Goal: Find specific page/section: Find specific page/section

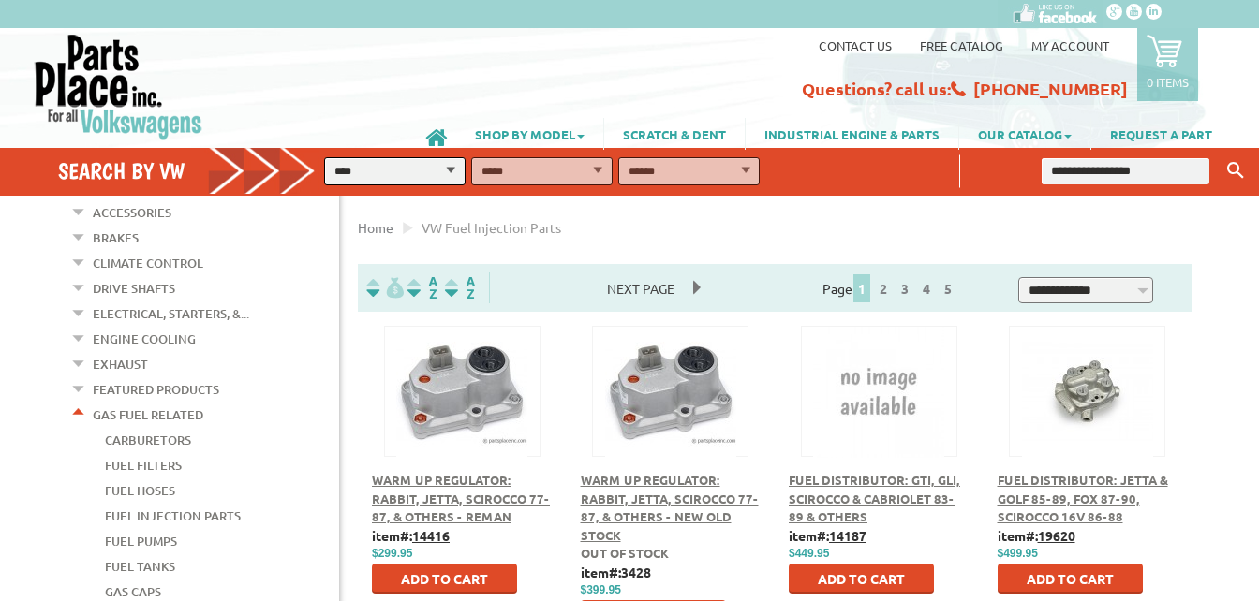
scroll to position [245, 0]
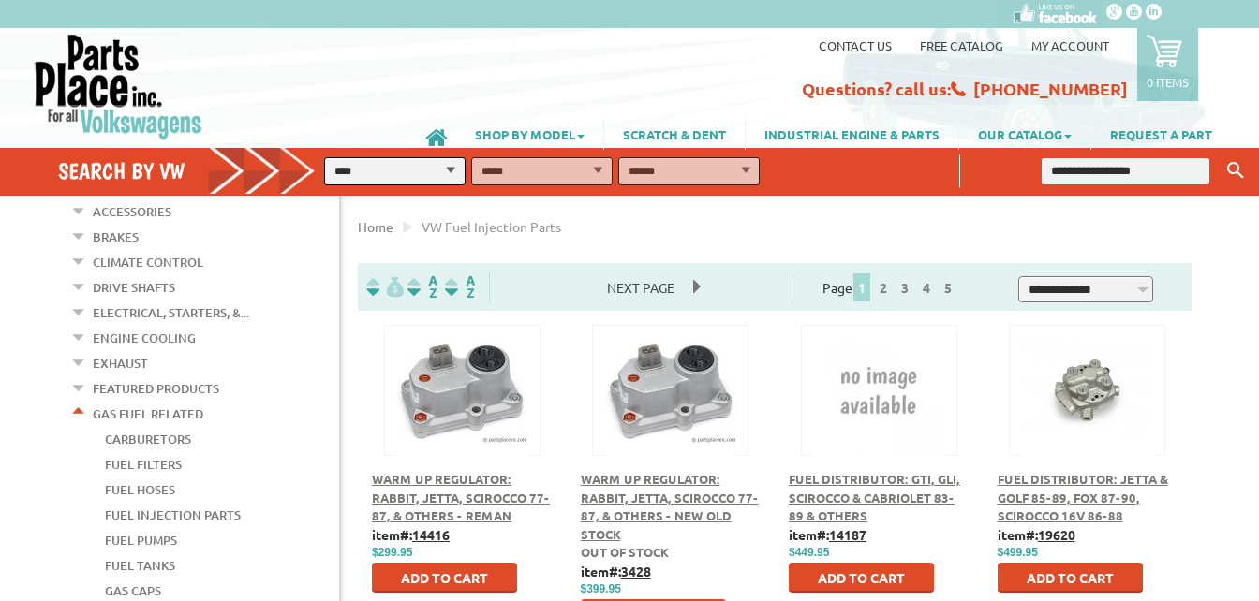
click at [1012, 492] on span "Fuel Distributor: Jetta & Golf 85-89, Fox 87-90, Scirocco 16V 86-88" at bounding box center [1083, 497] width 170 height 52
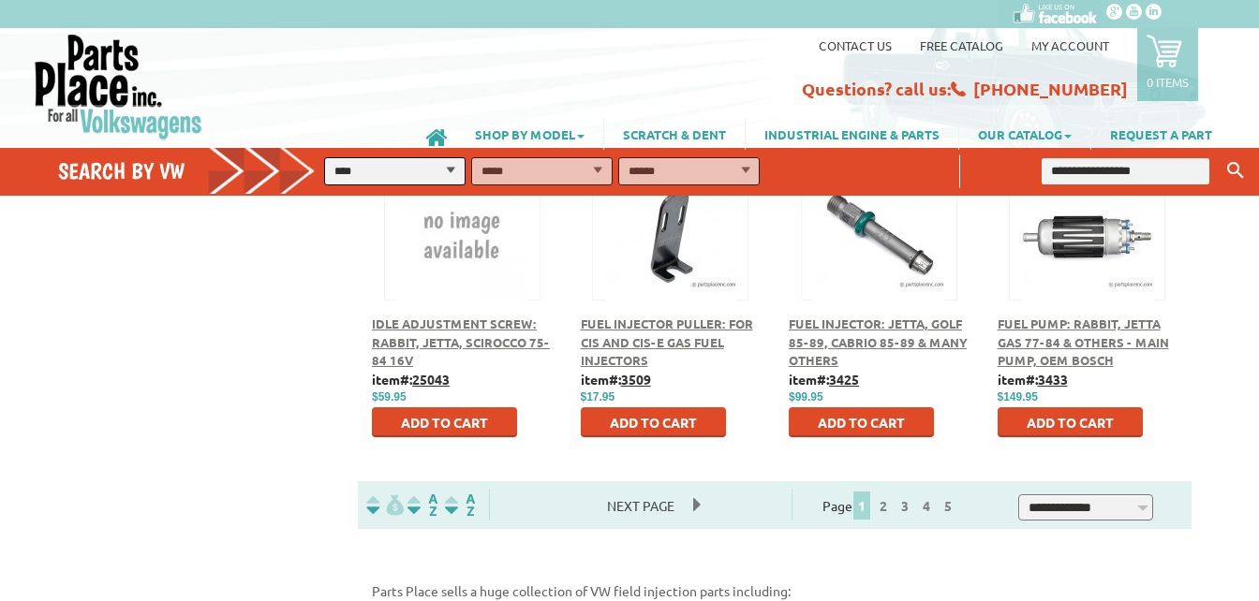
scroll to position [1026, 0]
click at [892, 503] on link "2" at bounding box center [883, 504] width 17 height 17
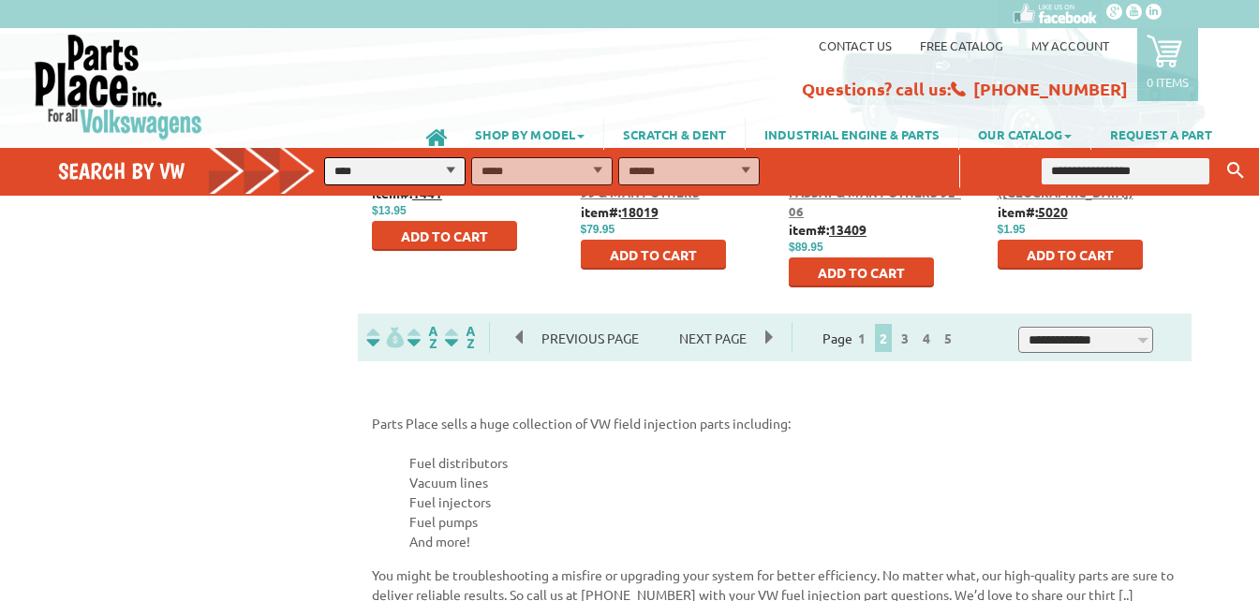
scroll to position [1195, 0]
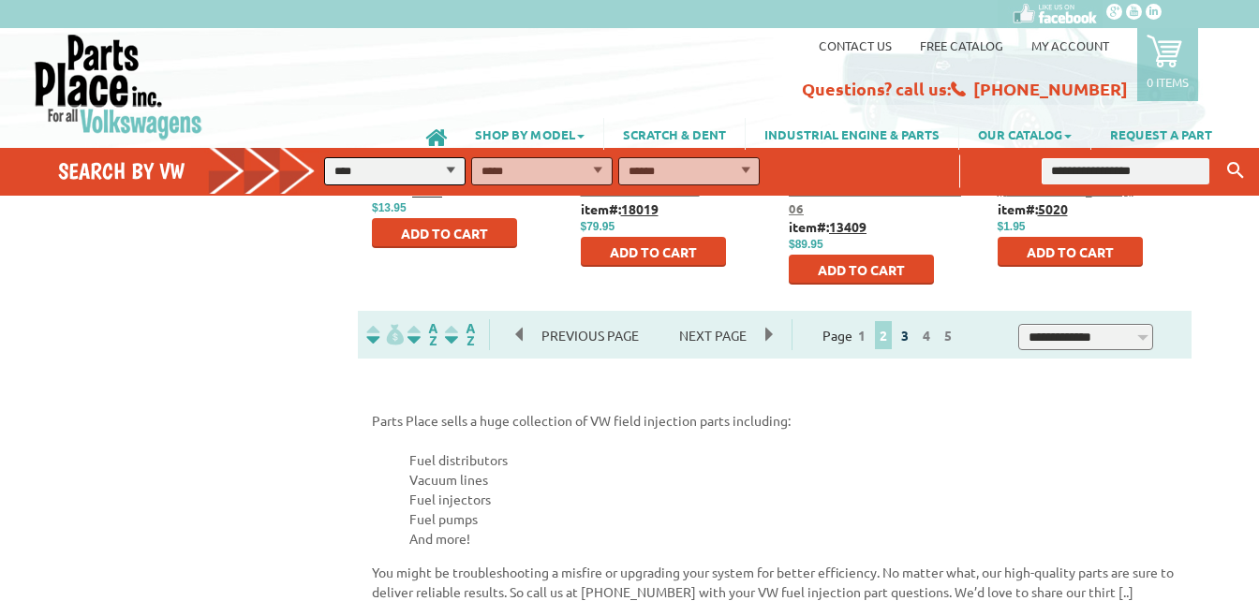
click at [913, 338] on link "3" at bounding box center [904, 335] width 17 height 17
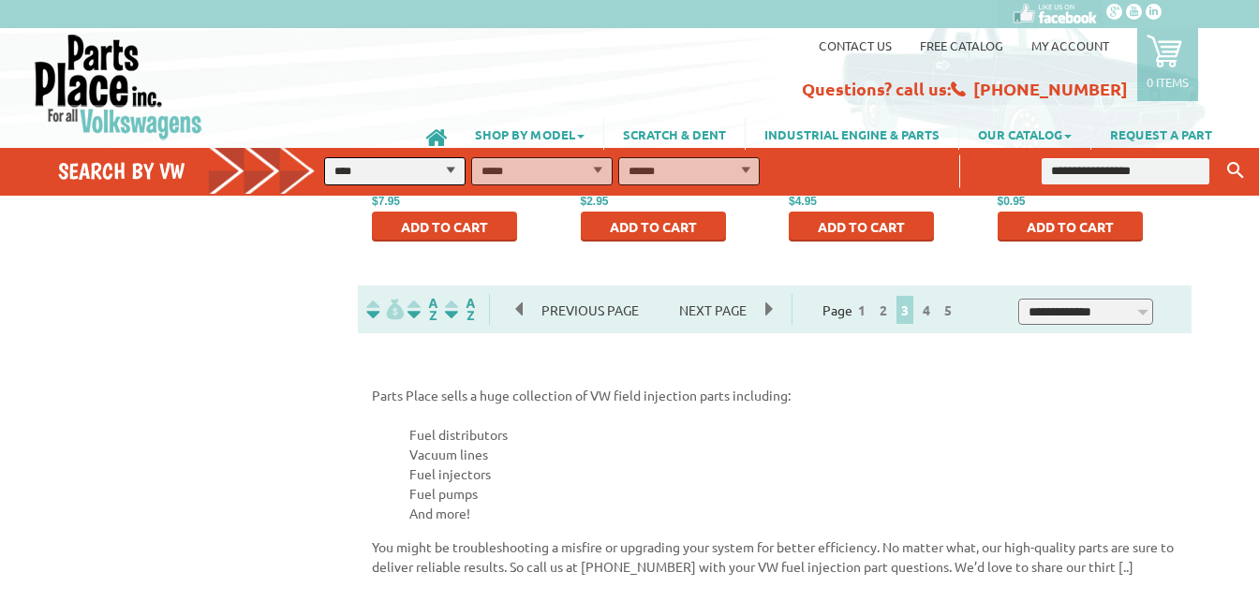
scroll to position [1221, 0]
click at [935, 310] on link "4" at bounding box center [926, 309] width 17 height 17
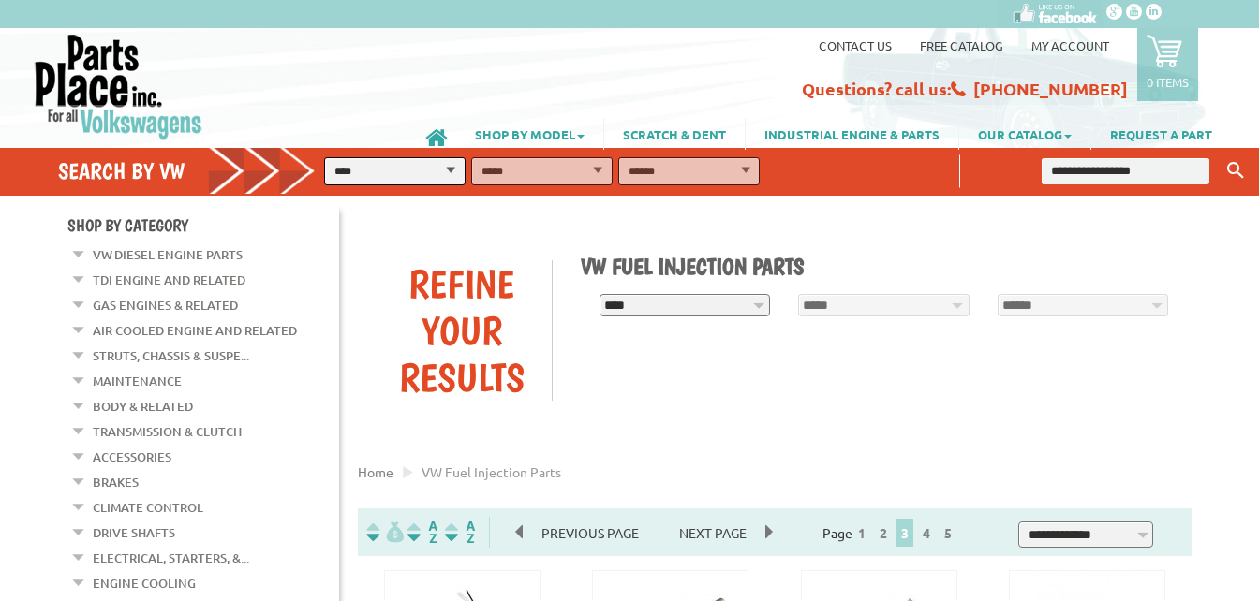
scroll to position [1216, 0]
